Goal: Task Accomplishment & Management: Use online tool/utility

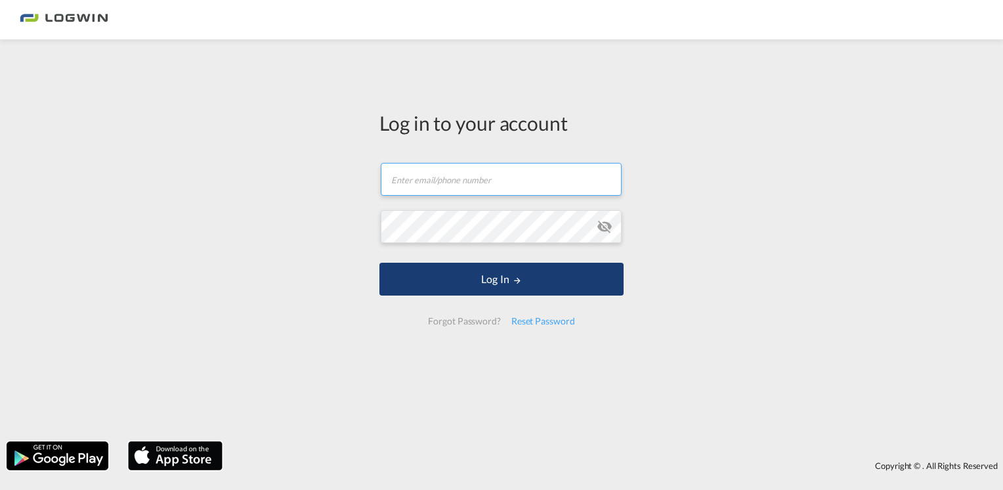
type input "[PERSON_NAME][EMAIL_ADDRESS][PERSON_NAME][DOMAIN_NAME]"
click at [495, 291] on button "Log In" at bounding box center [501, 279] width 244 height 33
